Goal: Find specific page/section: Find specific page/section

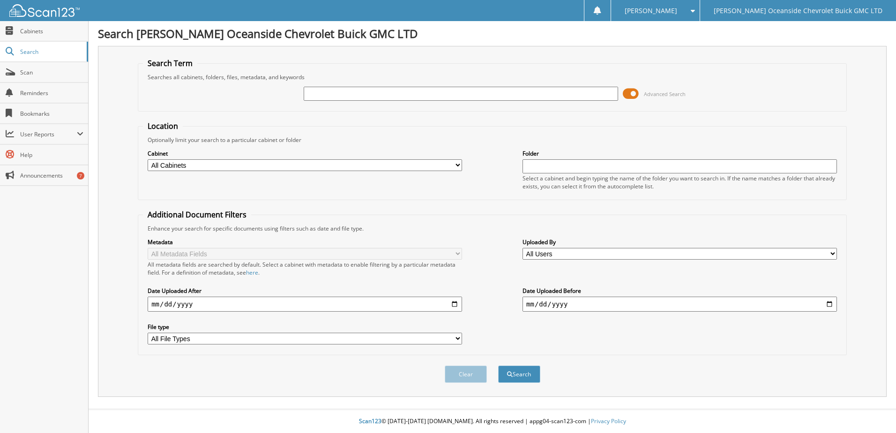
click at [347, 98] on input "text" at bounding box center [461, 94] width 314 height 14
type input "[PERSON_NAME]"
click at [498, 365] on button "Search" at bounding box center [519, 373] width 42 height 17
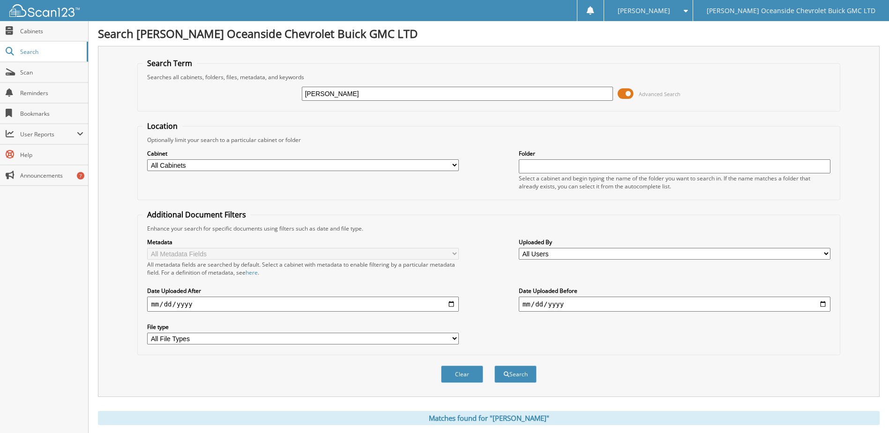
scroll to position [91, 0]
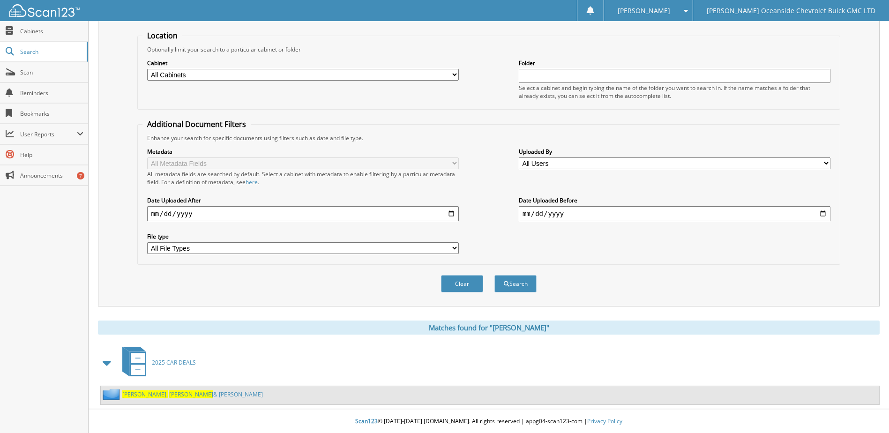
click at [168, 394] on link "STEWART, MONA & GREGORY" at bounding box center [192, 394] width 141 height 8
